Goal: Navigation & Orientation: Find specific page/section

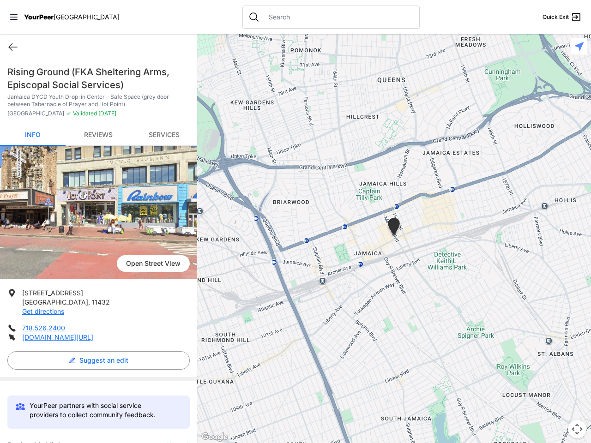
click at [14, 17] on icon at bounding box center [13, 17] width 7 height 6
click at [0, 0] on div "Home Explore services About Statement Donate Contact Us Privacy Terms" at bounding box center [0, 0] width 0 height 0
click at [0, 0] on div "Single Adult Families Soup Kitchen Food Pantry Toiletries Restrooms Showers Lau…" at bounding box center [0, 0] width 0 height 0
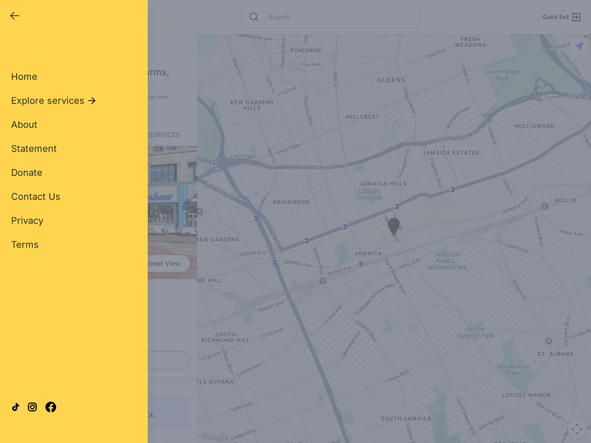
click at [174, 442] on div "Close panel YourPeer [GEOGRAPHIC_DATA] Quick Exit Single Adult Families Soup Ki…" at bounding box center [295, 221] width 591 height 443
click at [394, 239] on div "Close panel YourPeer [GEOGRAPHIC_DATA] Quick Exit Single Adult Families Soup Ki…" at bounding box center [295, 221] width 591 height 443
click at [394, 228] on div "Close panel YourPeer [GEOGRAPHIC_DATA] Quick Exit Single Adult Families Soup Ki…" at bounding box center [295, 221] width 591 height 443
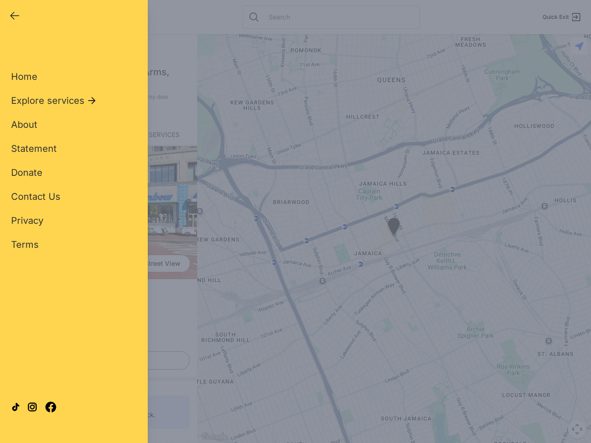
click at [577, 429] on div "Close panel YourPeer [GEOGRAPHIC_DATA] Quick Exit Single Adult Families Soup Ki…" at bounding box center [295, 221] width 591 height 443
click at [579, 46] on div "Close panel YourPeer [GEOGRAPHIC_DATA] Quick Exit Single Adult Families Soup Ki…" at bounding box center [295, 221] width 591 height 443
